Goal: Task Accomplishment & Management: Manage account settings

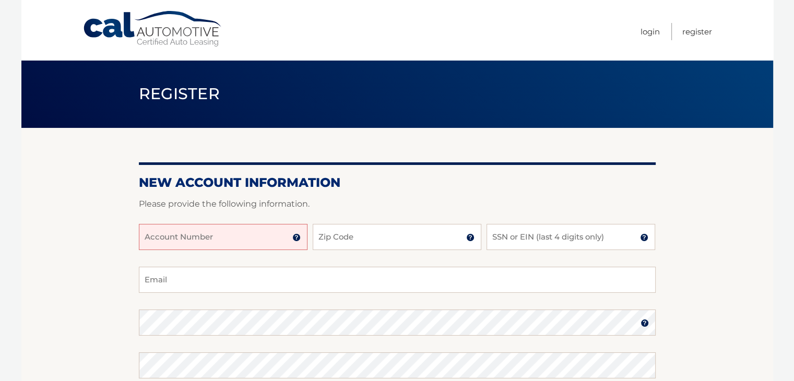
click at [253, 241] on input "Account Number" at bounding box center [223, 237] width 169 height 26
type input "44455999553"
click at [375, 240] on input "Zip Code" at bounding box center [397, 237] width 169 height 26
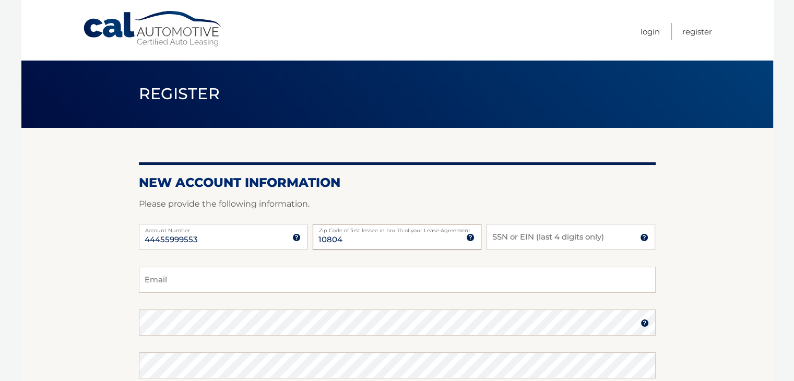
type input "10804"
click at [526, 235] on input "SSN or EIN (last 4 digits only)" at bounding box center [571, 237] width 169 height 26
type input "3800"
click at [288, 270] on input "Email" at bounding box center [397, 280] width 517 height 26
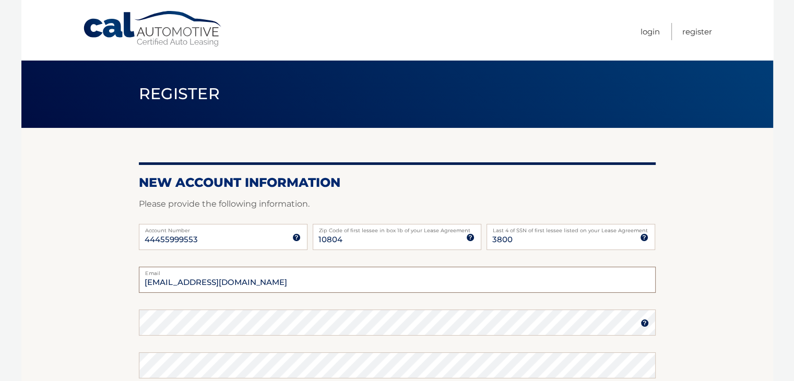
type input "jvl45@aol.com"
click at [720, 261] on section "New Account Information Please provide the following information. 44455999553 A…" at bounding box center [397, 332] width 752 height 408
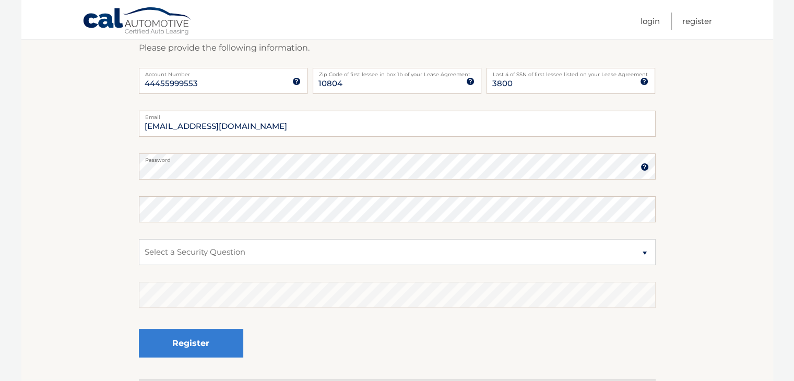
scroll to position [157, 0]
click at [219, 252] on select "Select a Security Question What was the name of your elementary school? What is…" at bounding box center [397, 252] width 517 height 26
select select "3"
click at [139, 239] on select "Select a Security Question What was the name of your elementary school? What is…" at bounding box center [397, 252] width 517 height 26
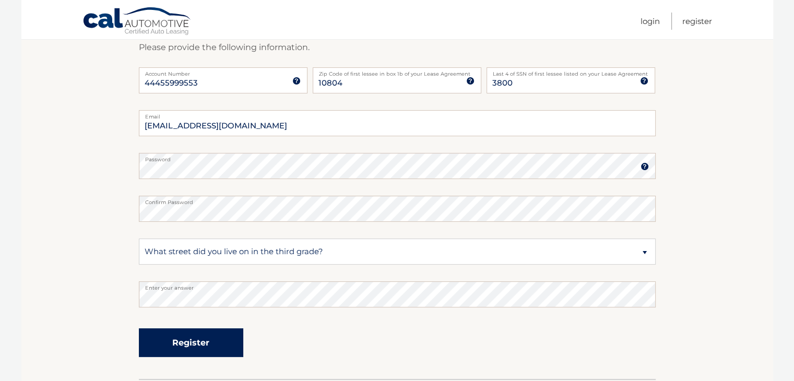
click at [205, 338] on button "Register" at bounding box center [191, 342] width 104 height 29
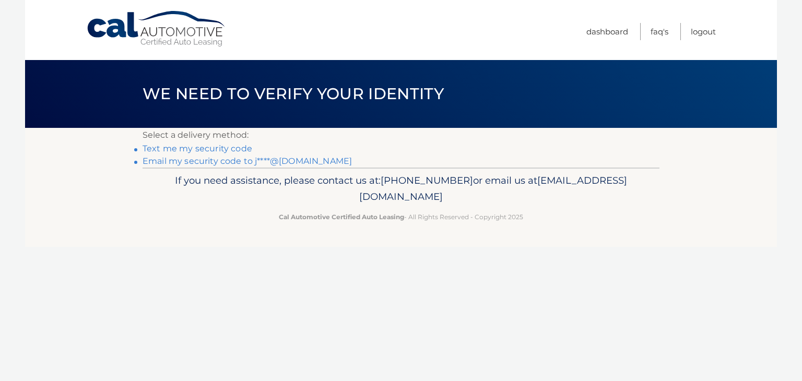
click at [233, 149] on link "Text me my security code" at bounding box center [198, 149] width 110 height 10
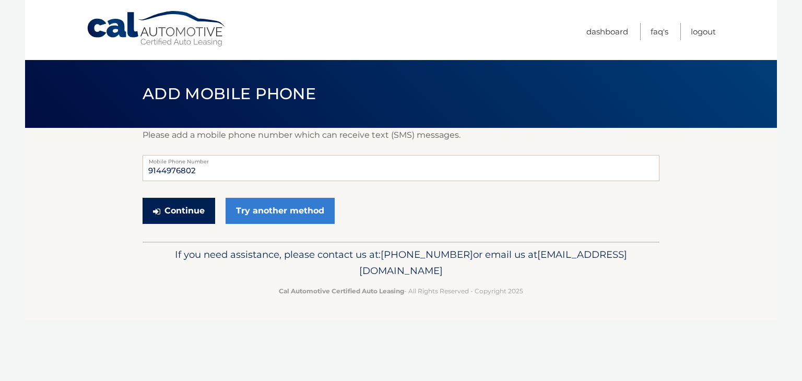
click at [176, 218] on button "Continue" at bounding box center [179, 211] width 73 height 26
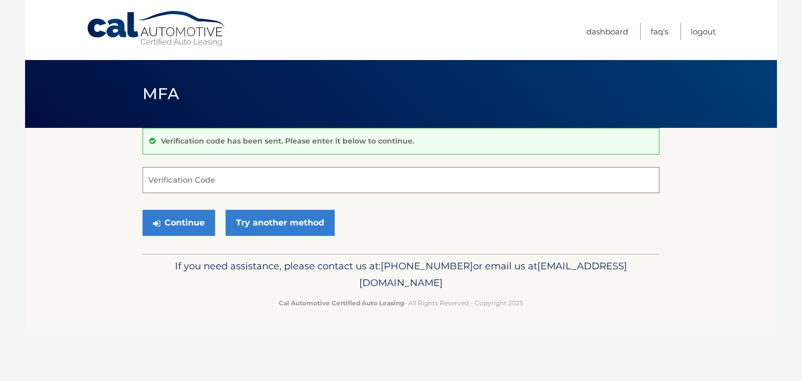
click at [229, 182] on input "Verification Code" at bounding box center [401, 180] width 517 height 26
type input "150942"
click at [195, 222] on button "Continue" at bounding box center [179, 223] width 73 height 26
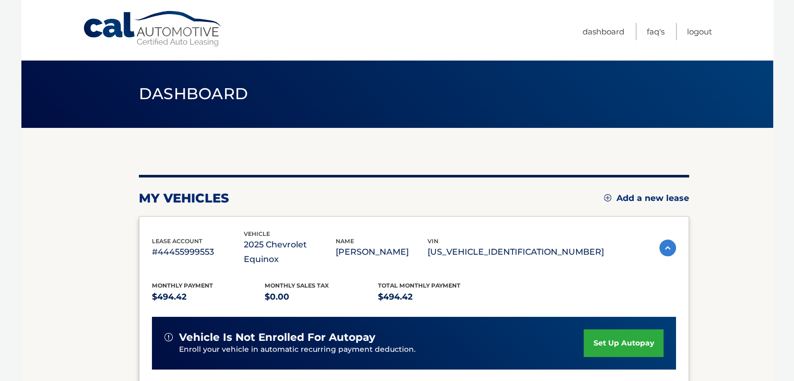
scroll to position [52, 0]
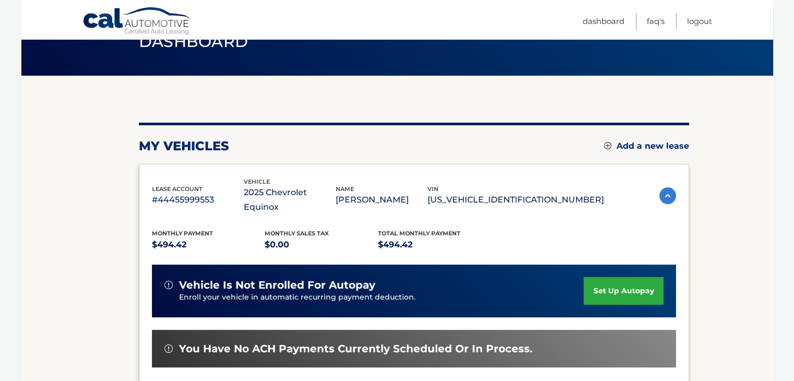
click at [620, 277] on link "set up autopay" at bounding box center [623, 291] width 79 height 28
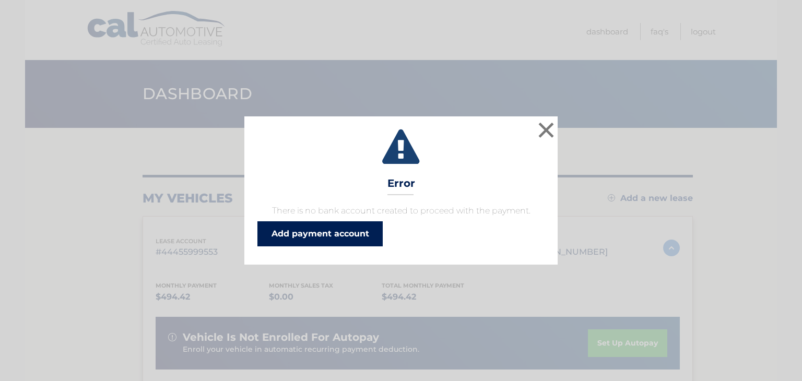
click at [352, 236] on link "Add payment account" at bounding box center [319, 233] width 125 height 25
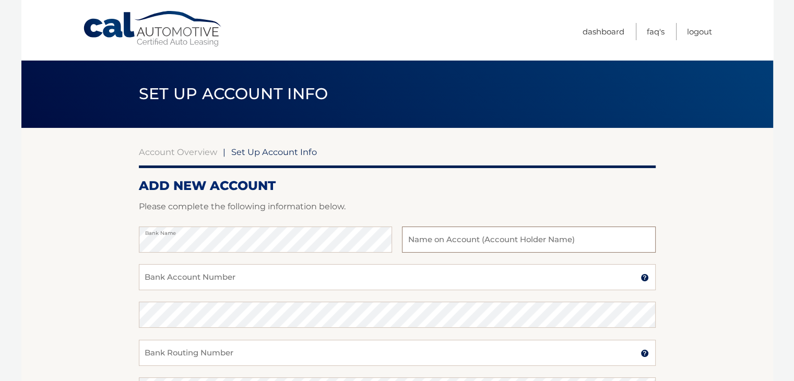
click at [455, 241] on input "text" at bounding box center [528, 240] width 253 height 26
type input "[PERSON_NAME] & [PERSON_NAME]"
click at [313, 277] on input "Bank Account Number" at bounding box center [397, 277] width 517 height 26
type input "112185209"
click at [102, 287] on section "Account Overview | Set Up Account Info ADD NEW ACCOUNT Please complete the foll…" at bounding box center [397, 327] width 752 height 398
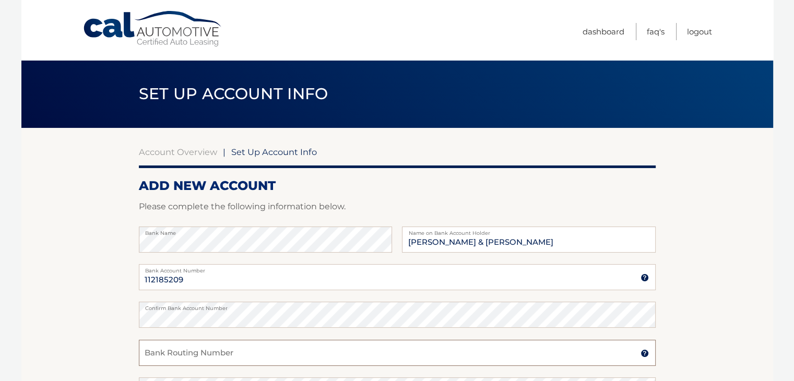
click at [174, 357] on input "Bank Routing Number" at bounding box center [397, 353] width 517 height 26
type input "021000021"
click at [112, 255] on section "Account Overview | Set Up Account Info ADD NEW ACCOUNT Please complete the foll…" at bounding box center [397, 327] width 752 height 398
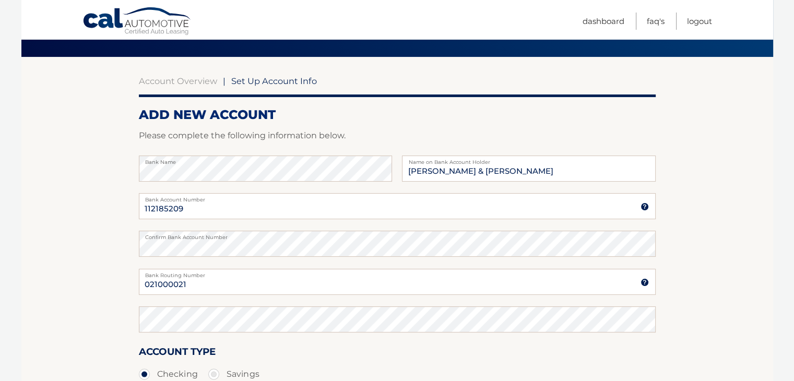
scroll to position [157, 0]
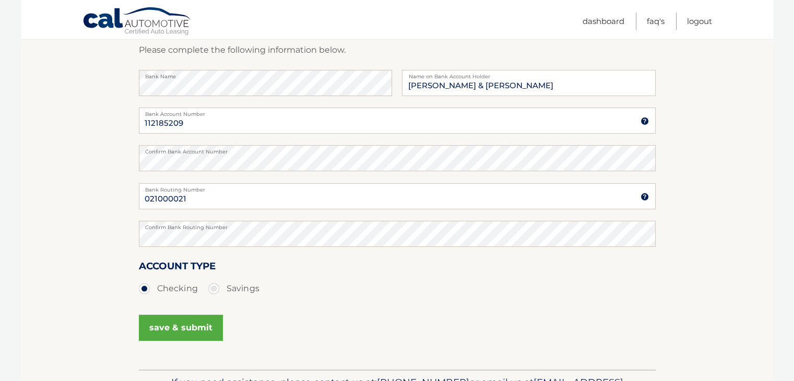
click at [286, 279] on ul "Checking Savings" at bounding box center [397, 288] width 517 height 21
click at [190, 328] on button "save & submit" at bounding box center [181, 328] width 84 height 26
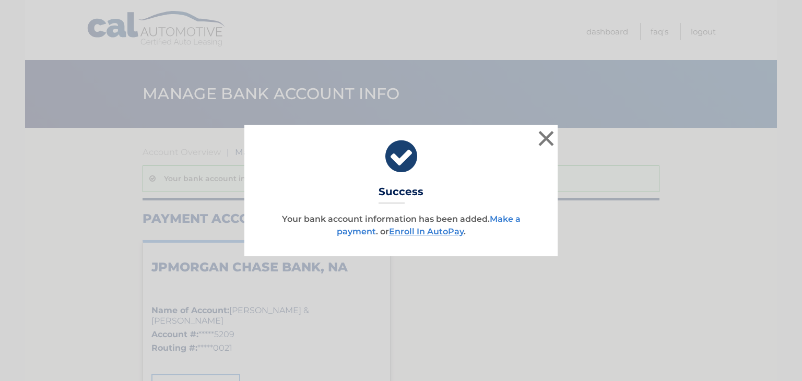
click at [508, 219] on link "Make a payment" at bounding box center [429, 225] width 184 height 22
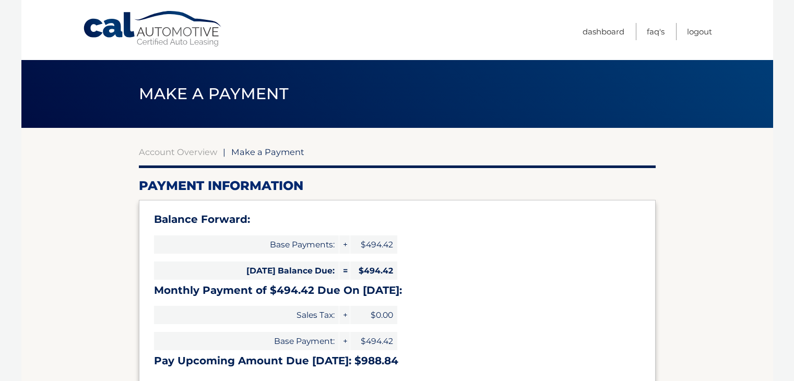
select select "M2JkMzkwN2UtODkyNC00N2E5LTg3ODAtY2NkZTJmZTEzZTY1"
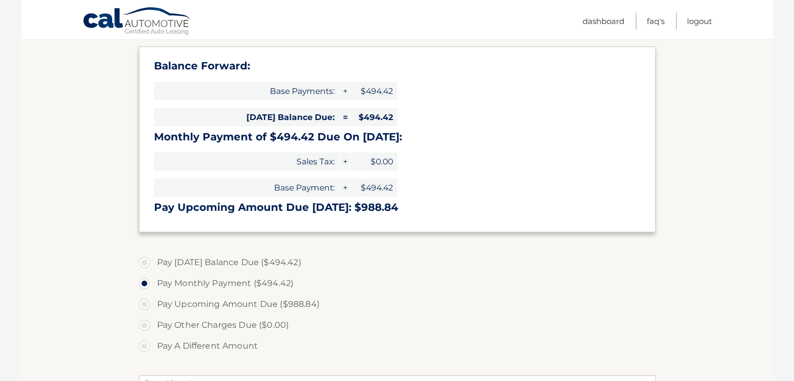
scroll to position [209, 0]
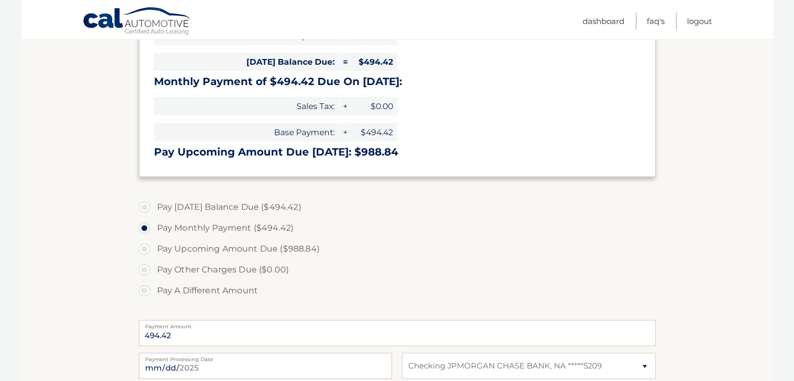
click at [142, 207] on label "Pay [DATE] Balance Due ($494.42)" at bounding box center [397, 207] width 517 height 21
click at [143, 207] on input "Pay [DATE] Balance Due ($494.42)" at bounding box center [148, 205] width 10 height 17
radio input "true"
click at [144, 229] on label "Pay Monthly Payment ($494.42)" at bounding box center [397, 228] width 517 height 21
click at [144, 229] on input "Pay Monthly Payment ($494.42)" at bounding box center [148, 226] width 10 height 17
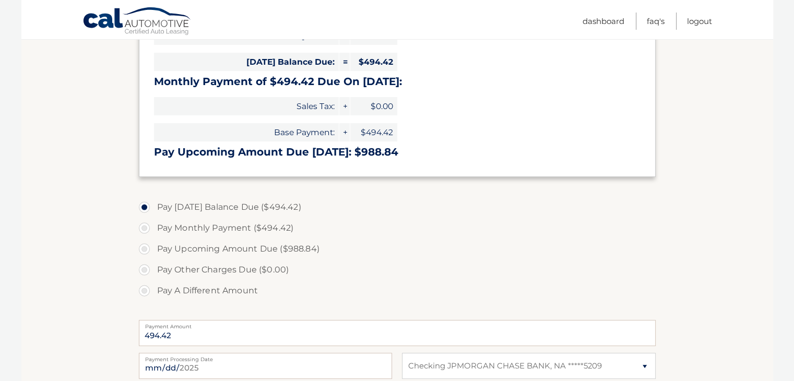
radio input "true"
click at [145, 208] on label "Pay Today's Balance Due ($494.42)" at bounding box center [397, 207] width 517 height 21
click at [145, 208] on input "Pay Today's Balance Due ($494.42)" at bounding box center [148, 205] width 10 height 17
radio input "true"
click at [421, 255] on label "Pay Upcoming Amount Due ($988.84)" at bounding box center [397, 249] width 517 height 21
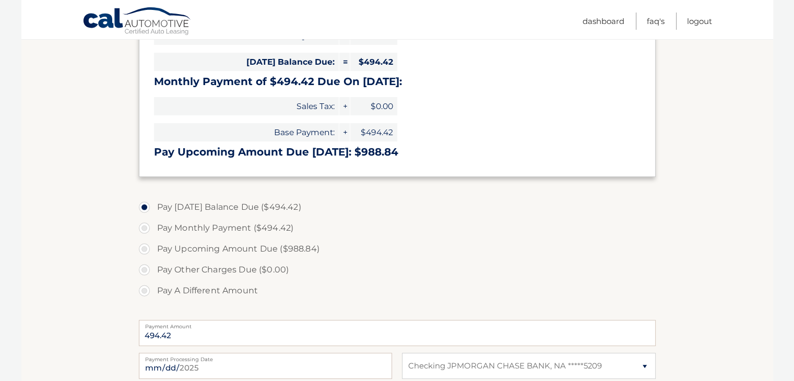
click at [153, 255] on input "Pay Upcoming Amount Due ($988.84)" at bounding box center [148, 247] width 10 height 17
radio input "true"
type input "988.84"
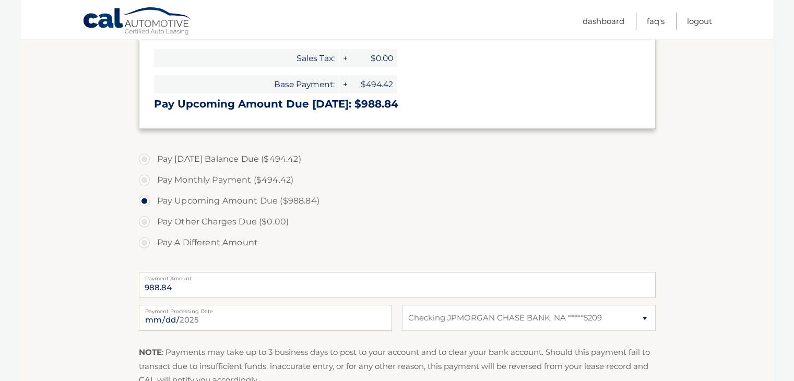
scroll to position [261, 0]
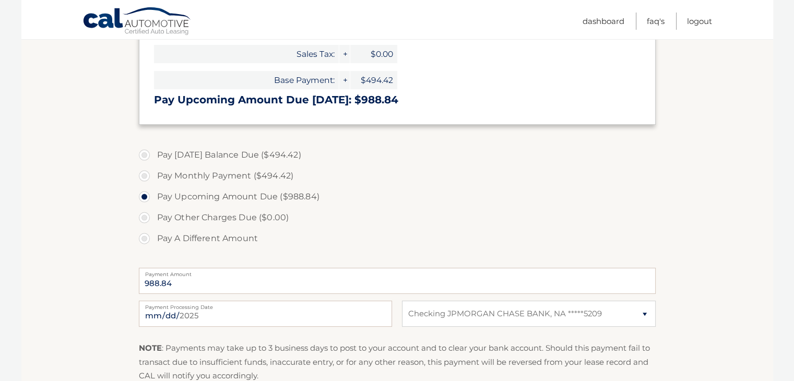
click at [144, 155] on label "Pay Today's Balance Due ($494.42)" at bounding box center [397, 155] width 517 height 21
click at [144, 155] on input "Pay Today's Balance Due ($494.42)" at bounding box center [148, 153] width 10 height 17
radio input "true"
type input "494.42"
click at [144, 174] on label "Pay Monthly Payment ($494.42)" at bounding box center [397, 176] width 517 height 21
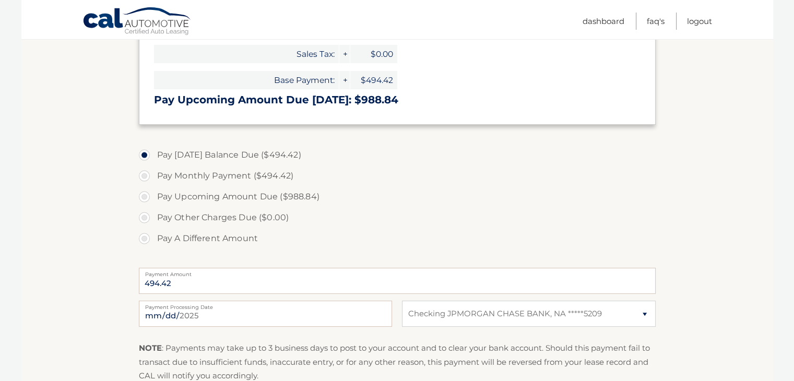
click at [144, 174] on input "Pay Monthly Payment ($494.42)" at bounding box center [148, 174] width 10 height 17
radio input "true"
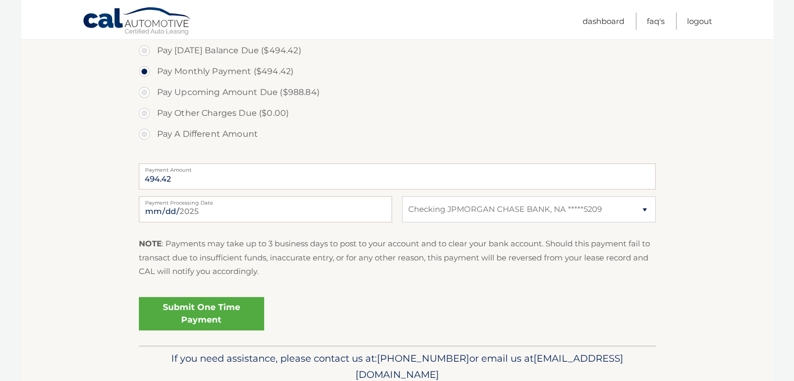
click at [216, 317] on link "Submit One Time Payment" at bounding box center [201, 313] width 125 height 33
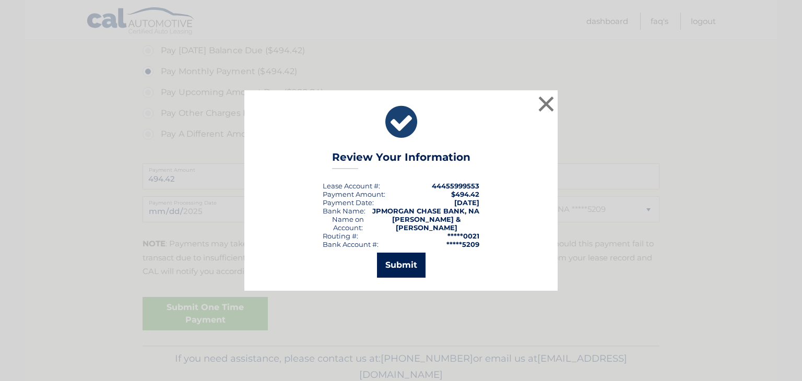
click at [397, 264] on button "Submit" at bounding box center [401, 265] width 49 height 25
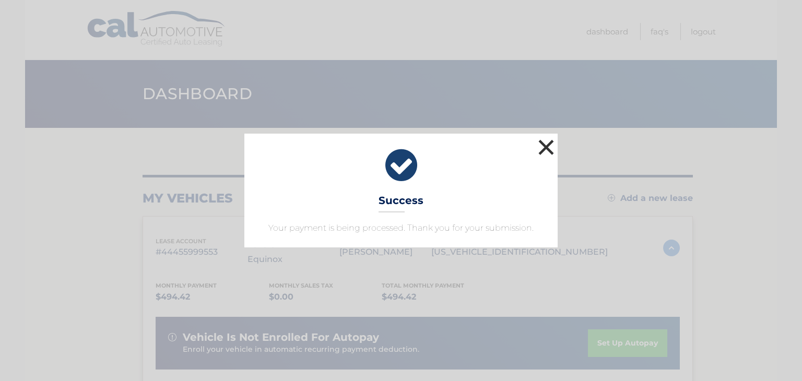
click at [546, 145] on button "×" at bounding box center [546, 147] width 21 height 21
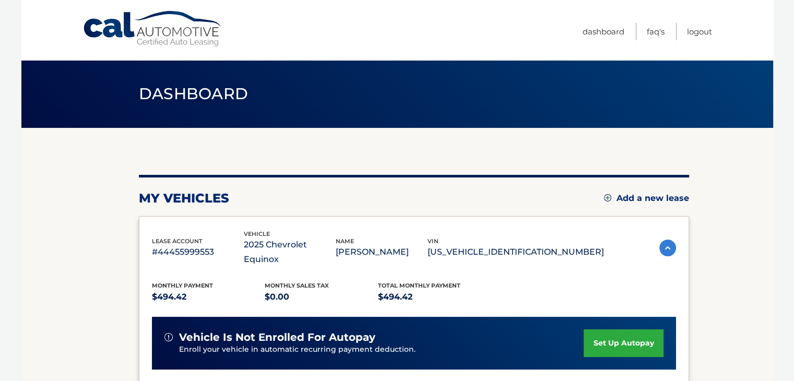
click at [621, 329] on link "set up autopay" at bounding box center [623, 343] width 79 height 28
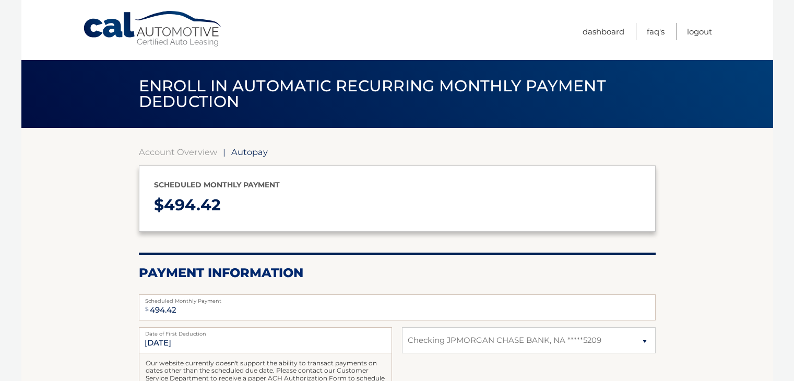
select select "M2JkMzkwN2UtODkyNC00N2E5LTg3ODAtY2NkZTJmZTEzZTY1"
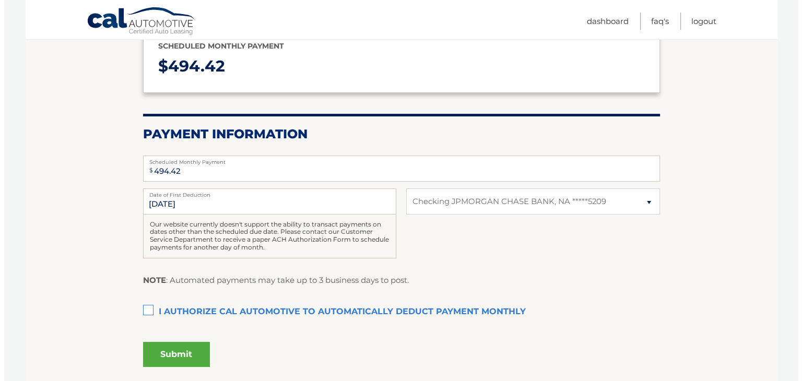
scroll to position [157, 0]
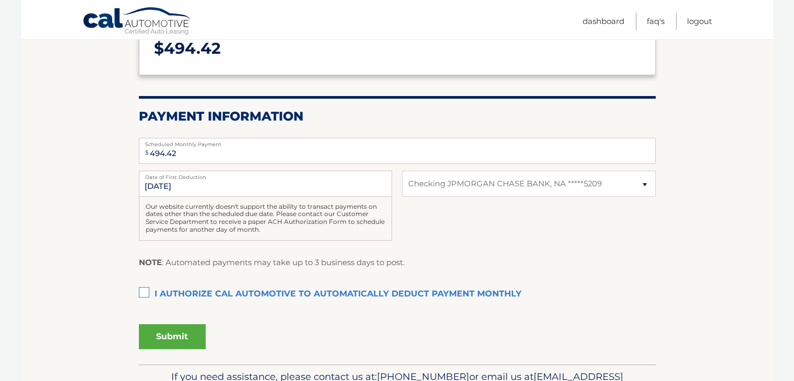
click at [144, 294] on label "I authorize cal automotive to automatically deduct payment monthly This checkbo…" at bounding box center [397, 294] width 517 height 21
click at [0, 0] on input "I authorize cal automotive to automatically deduct payment monthly This checkbo…" at bounding box center [0, 0] width 0 height 0
click at [175, 334] on button "Submit" at bounding box center [172, 336] width 67 height 25
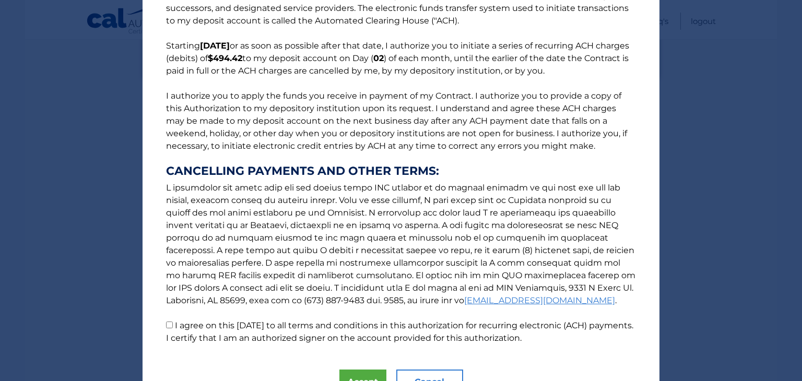
scroll to position [112, 0]
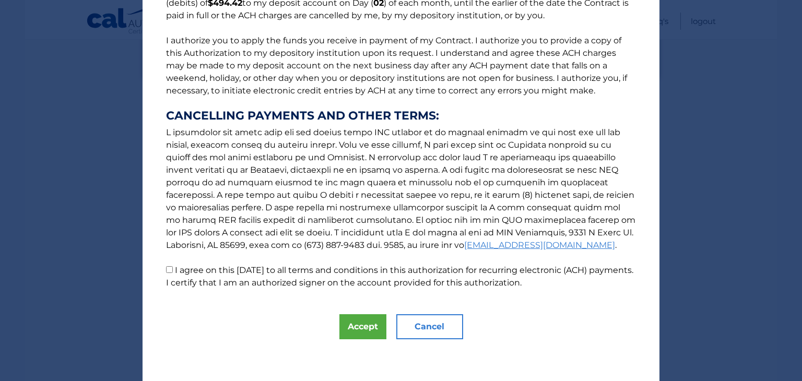
click at [168, 270] on input "I agree on this [DATE] to all terms and conditions in this authorization for re…" at bounding box center [169, 269] width 7 height 7
checkbox input "true"
click at [349, 330] on button "Accept" at bounding box center [362, 326] width 47 height 25
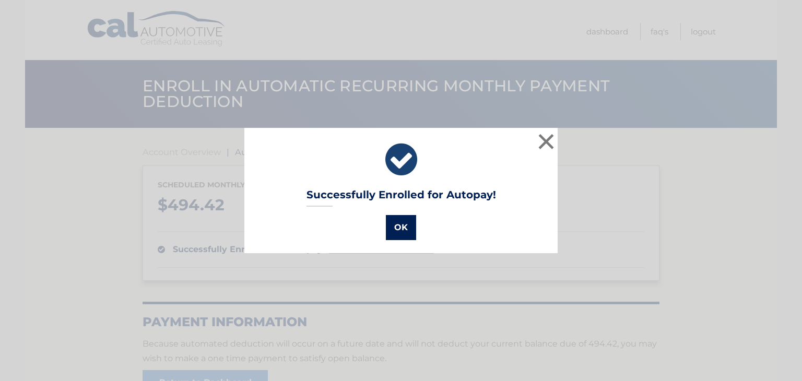
click at [399, 229] on button "OK" at bounding box center [401, 227] width 30 height 25
